Goal: Navigation & Orientation: Find specific page/section

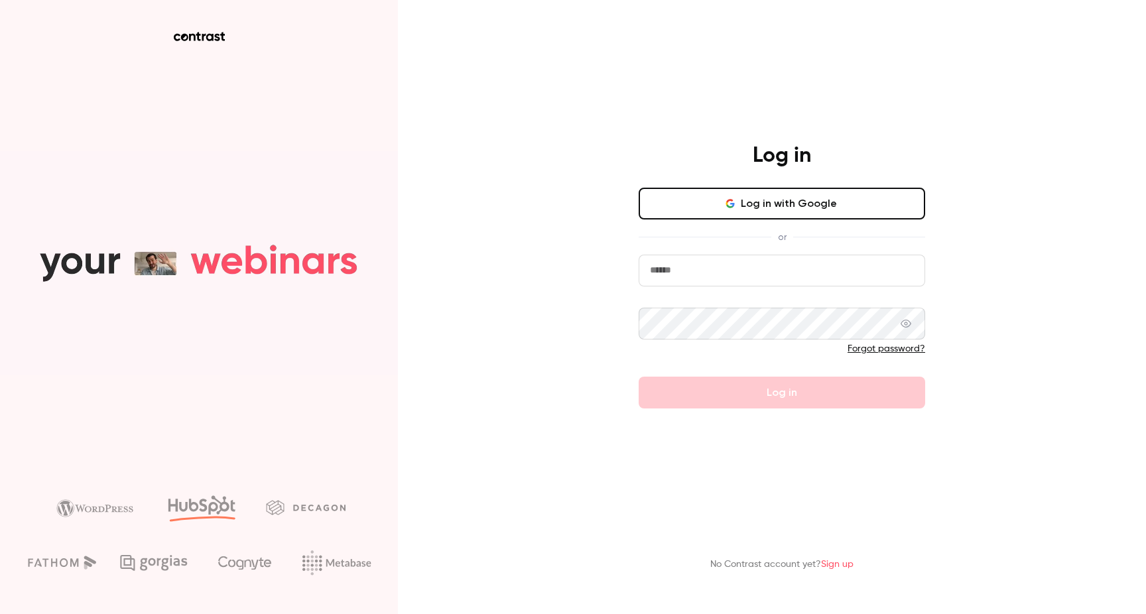
click at [765, 201] on button "Log in with Google" at bounding box center [782, 204] width 287 height 32
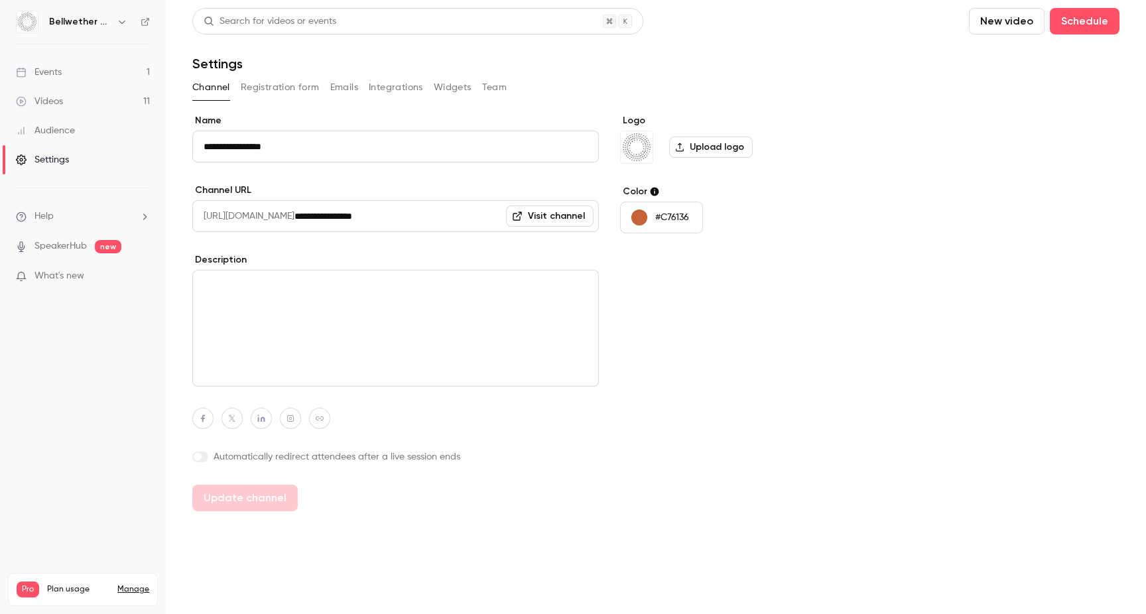
click at [36, 15] on img at bounding box center [27, 21] width 21 height 21
click at [38, 70] on div "Events" at bounding box center [39, 72] width 46 height 13
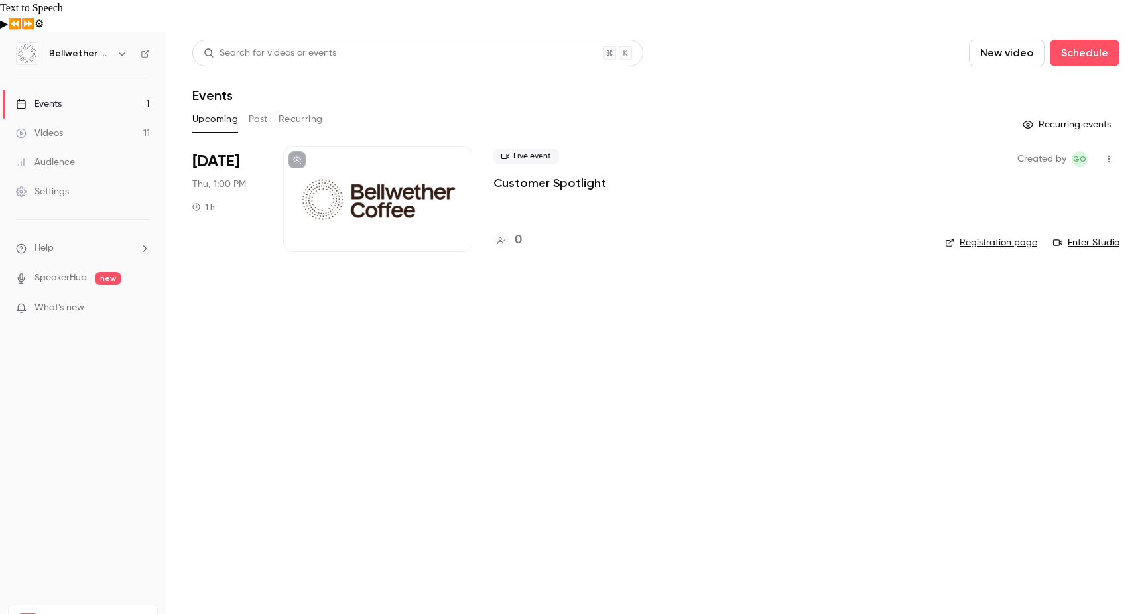
click at [99, 119] on link "Videos 11" at bounding box center [83, 133] width 166 height 29
